Goal: Navigation & Orientation: Find specific page/section

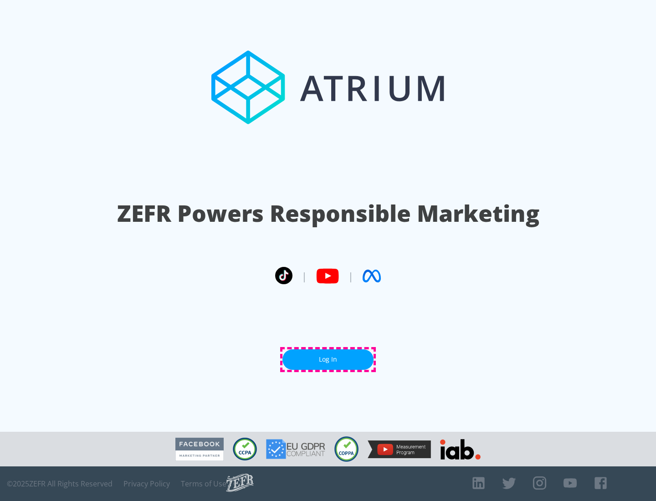
click at [328, 360] on link "Log In" at bounding box center [328, 360] width 91 height 21
